Goal: Navigation & Orientation: Find specific page/section

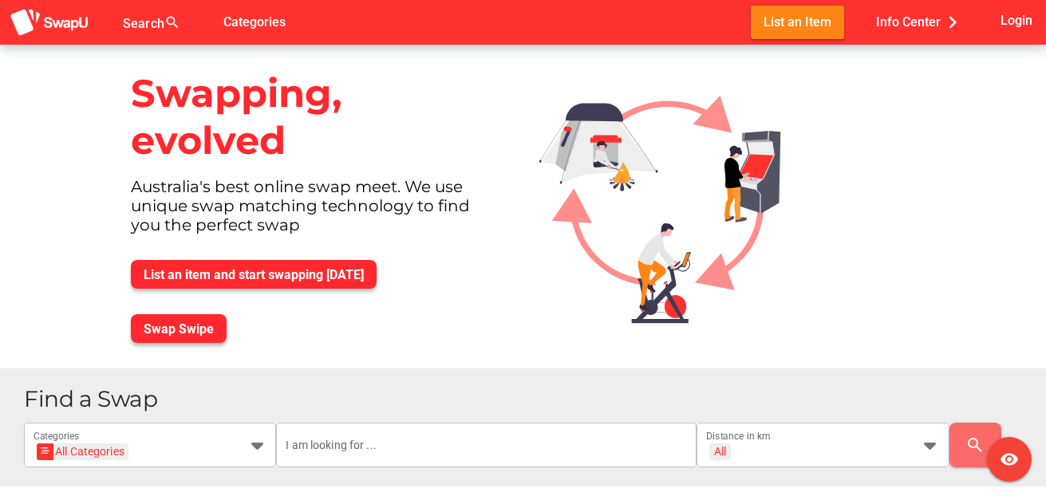
click at [883, 242] on div at bounding box center [725, 207] width 396 height 324
click at [927, 443] on icon at bounding box center [930, 445] width 19 height 19
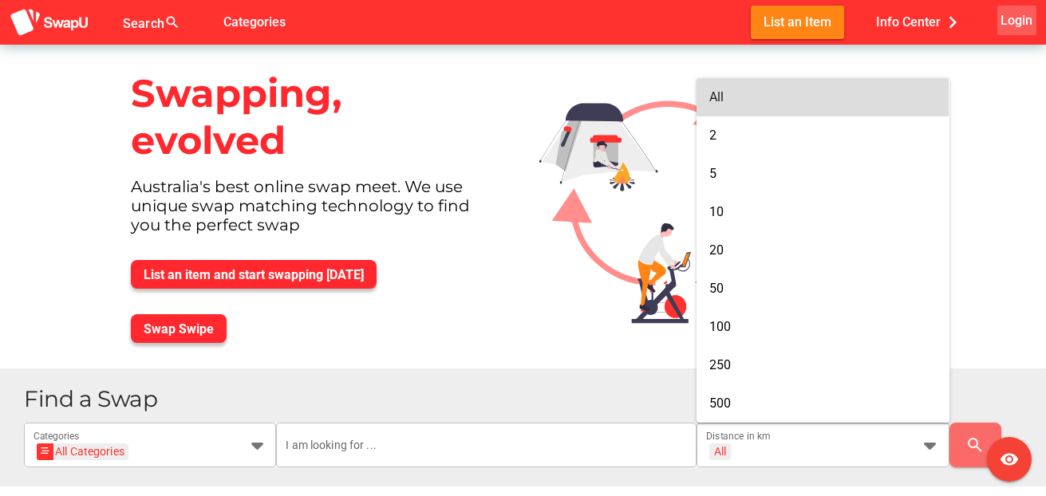
click at [1012, 18] on span "Login" at bounding box center [1017, 21] width 32 height 22
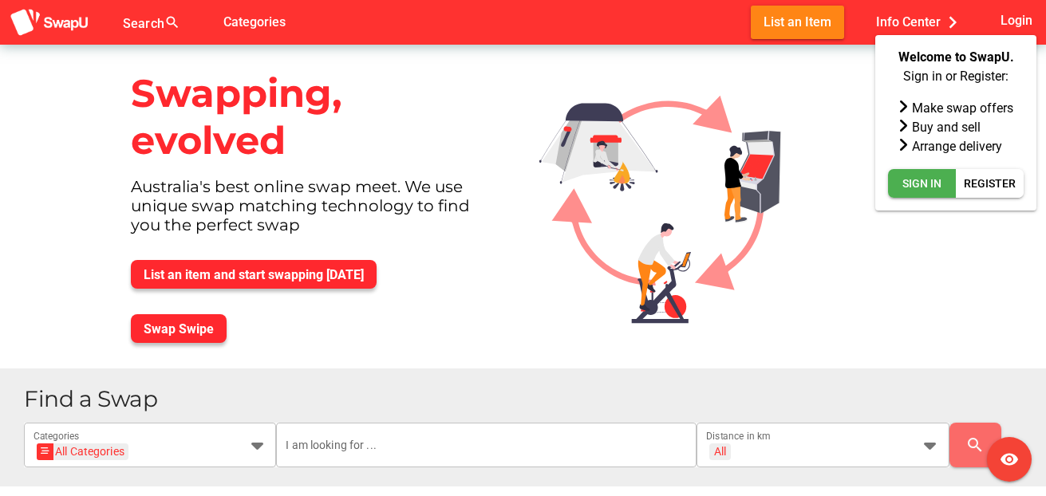
drag, startPoint x: 963, startPoint y: 89, endPoint x: 937, endPoint y: 81, distance: 27.5
click at [963, 88] on div "Welcome to SwapU. Sign in or Register: Make swap offers Buy and sell Arrange de…" at bounding box center [956, 123] width 136 height 150
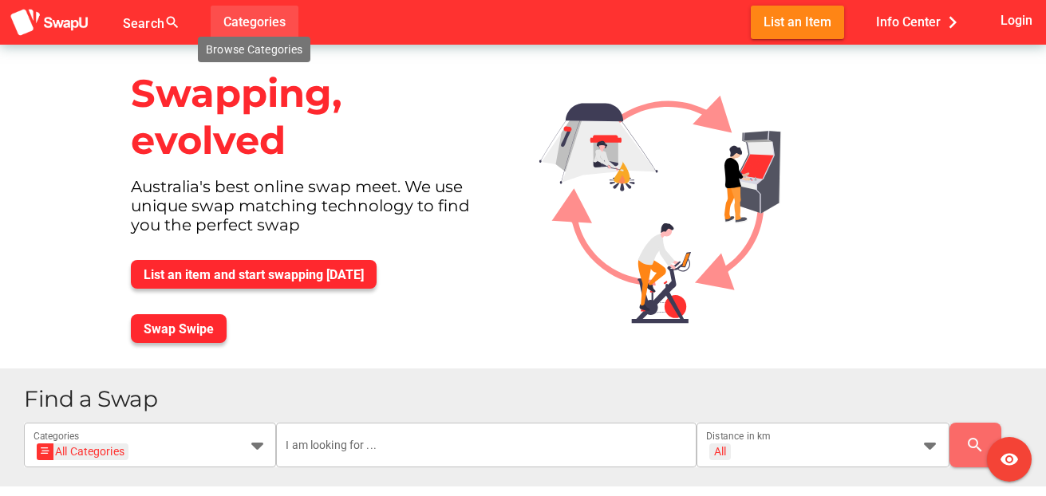
click at [261, 20] on span "Categories" at bounding box center [254, 22] width 62 height 26
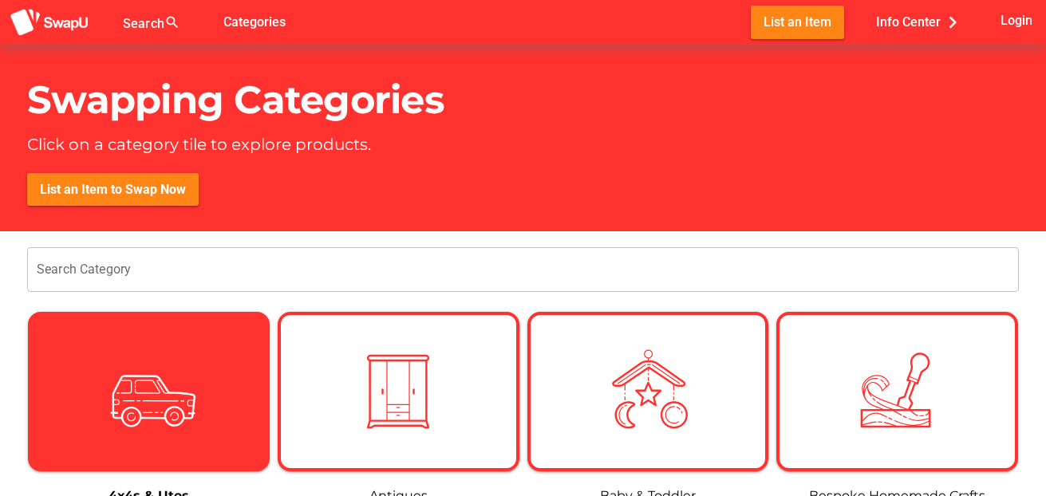
click at [131, 405] on img at bounding box center [148, 391] width 97 height 97
